Goal: Find specific page/section: Find specific page/section

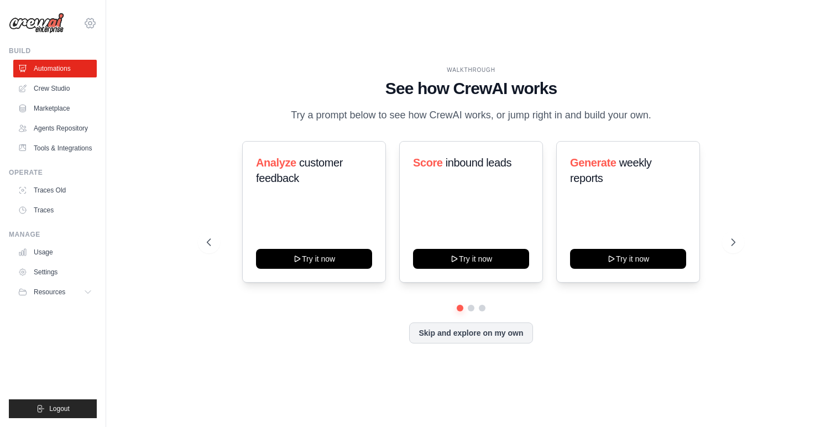
click at [88, 21] on icon at bounding box center [90, 23] width 13 height 13
click at [60, 88] on link "Crew Studio" at bounding box center [56, 89] width 84 height 18
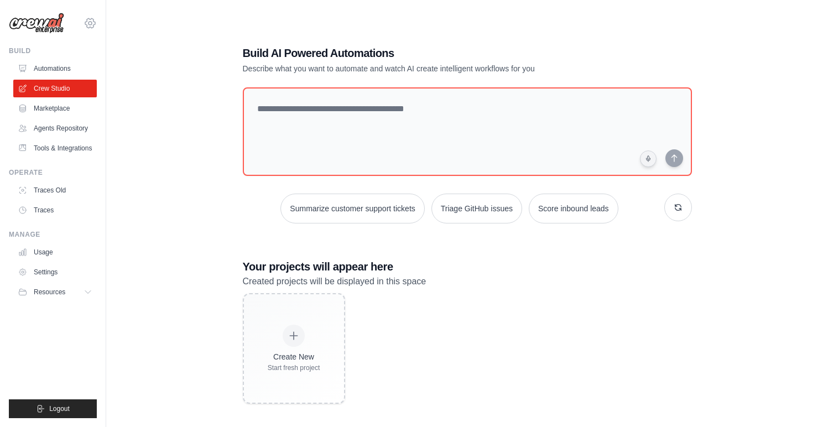
click at [95, 25] on icon at bounding box center [90, 23] width 13 height 13
